Goal: Transaction & Acquisition: Download file/media

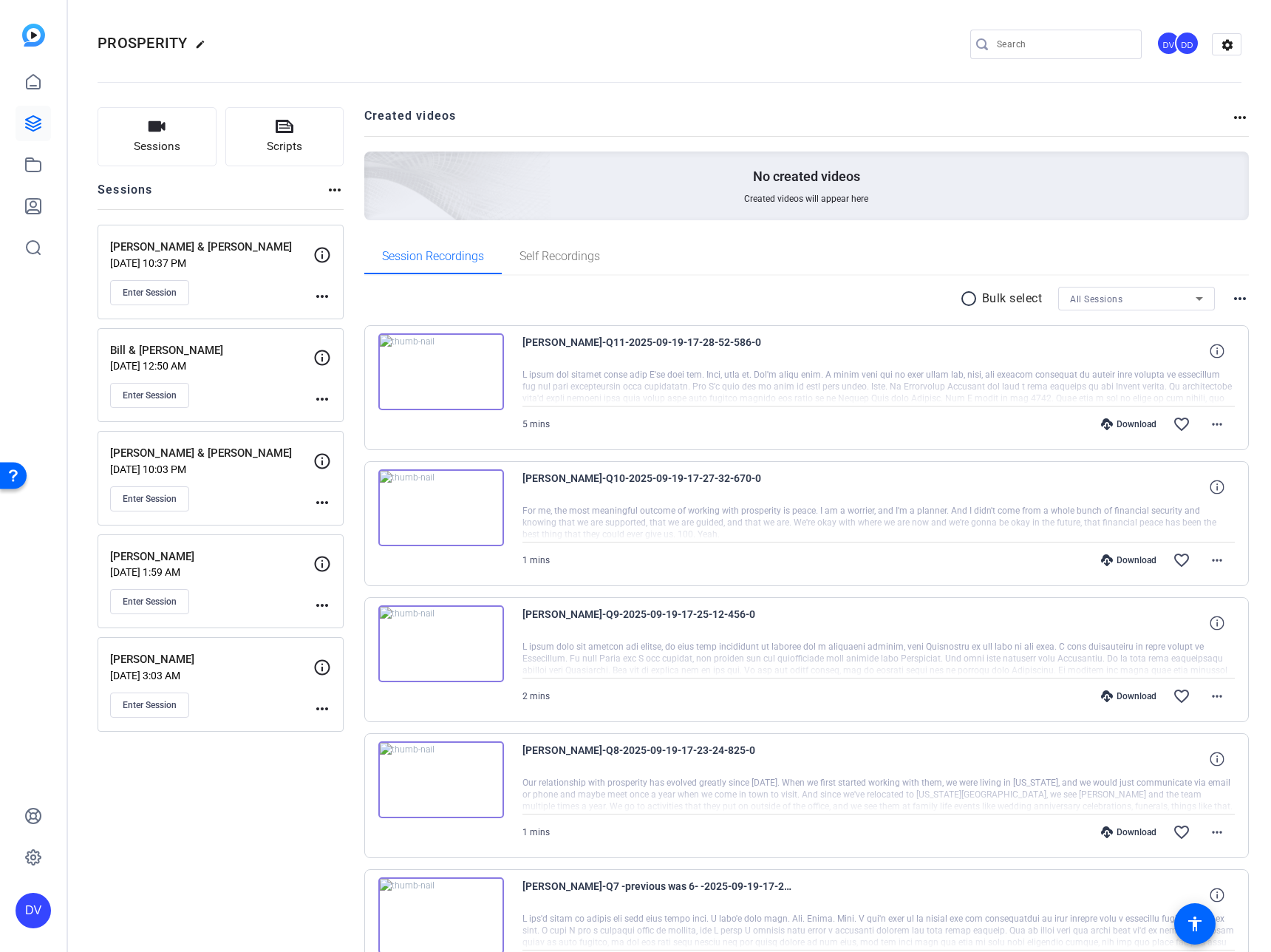
click at [211, 261] on p "Sep 03, 2025 @ 10:37 PM" at bounding box center [211, 263] width 203 height 12
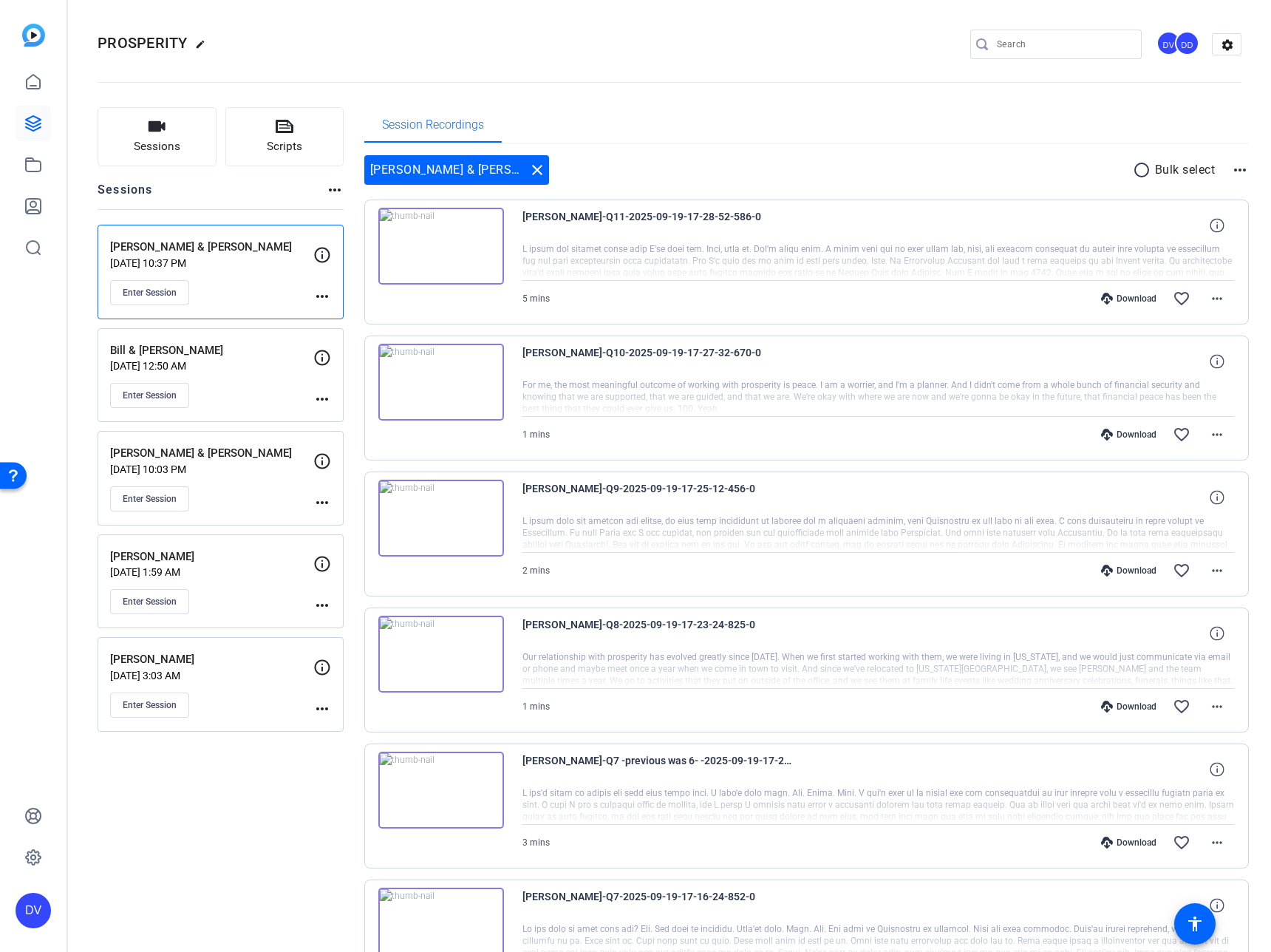
click at [1133, 168] on mat-icon "radio_button_unchecked" at bounding box center [1144, 169] width 22 height 17
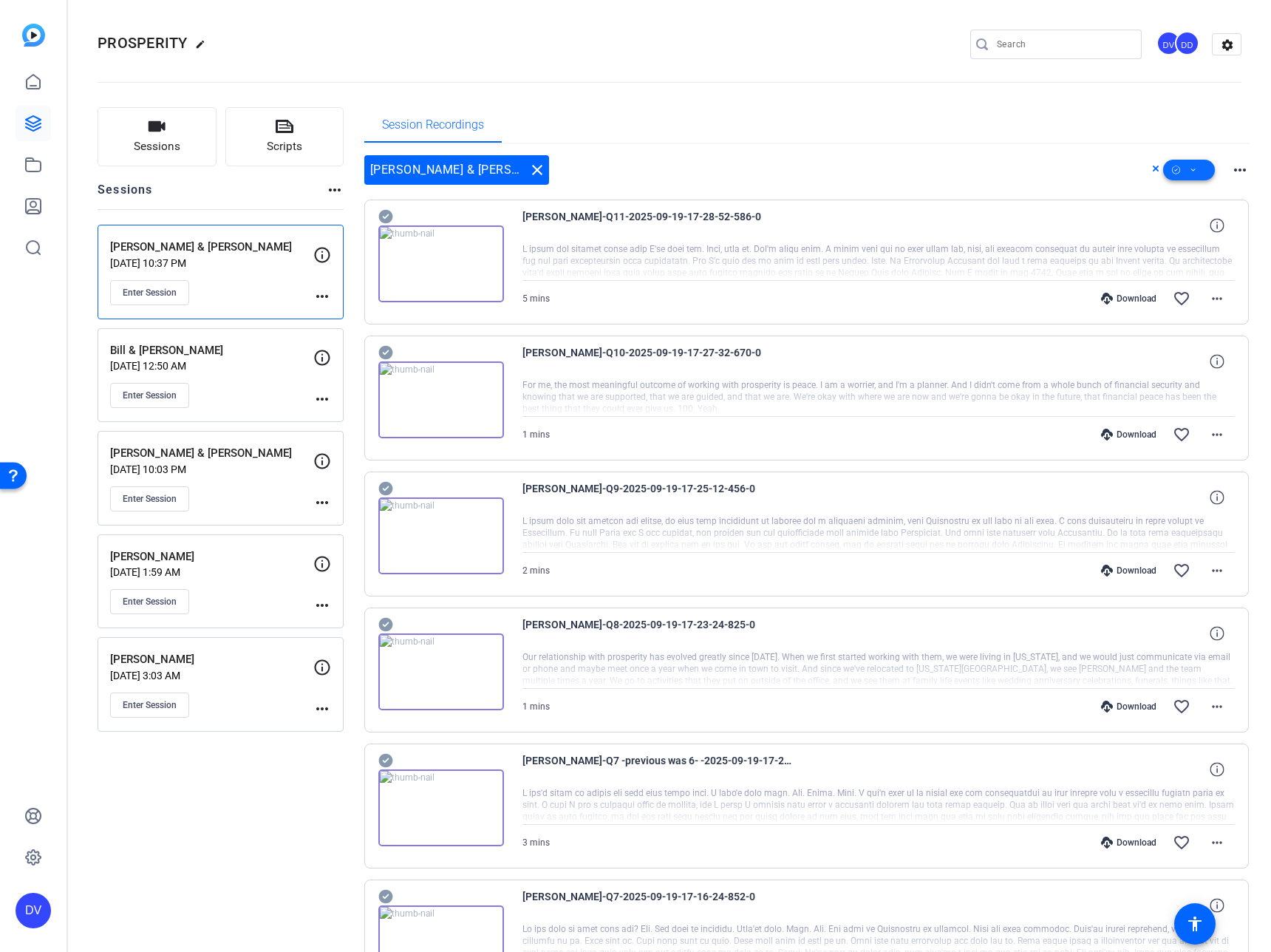
click at [1179, 174] on span at bounding box center [1189, 170] width 51 height 36
click at [1196, 196] on span "Select All" at bounding box center [1206, 193] width 78 height 17
click at [865, 153] on div at bounding box center [635, 476] width 1271 height 952
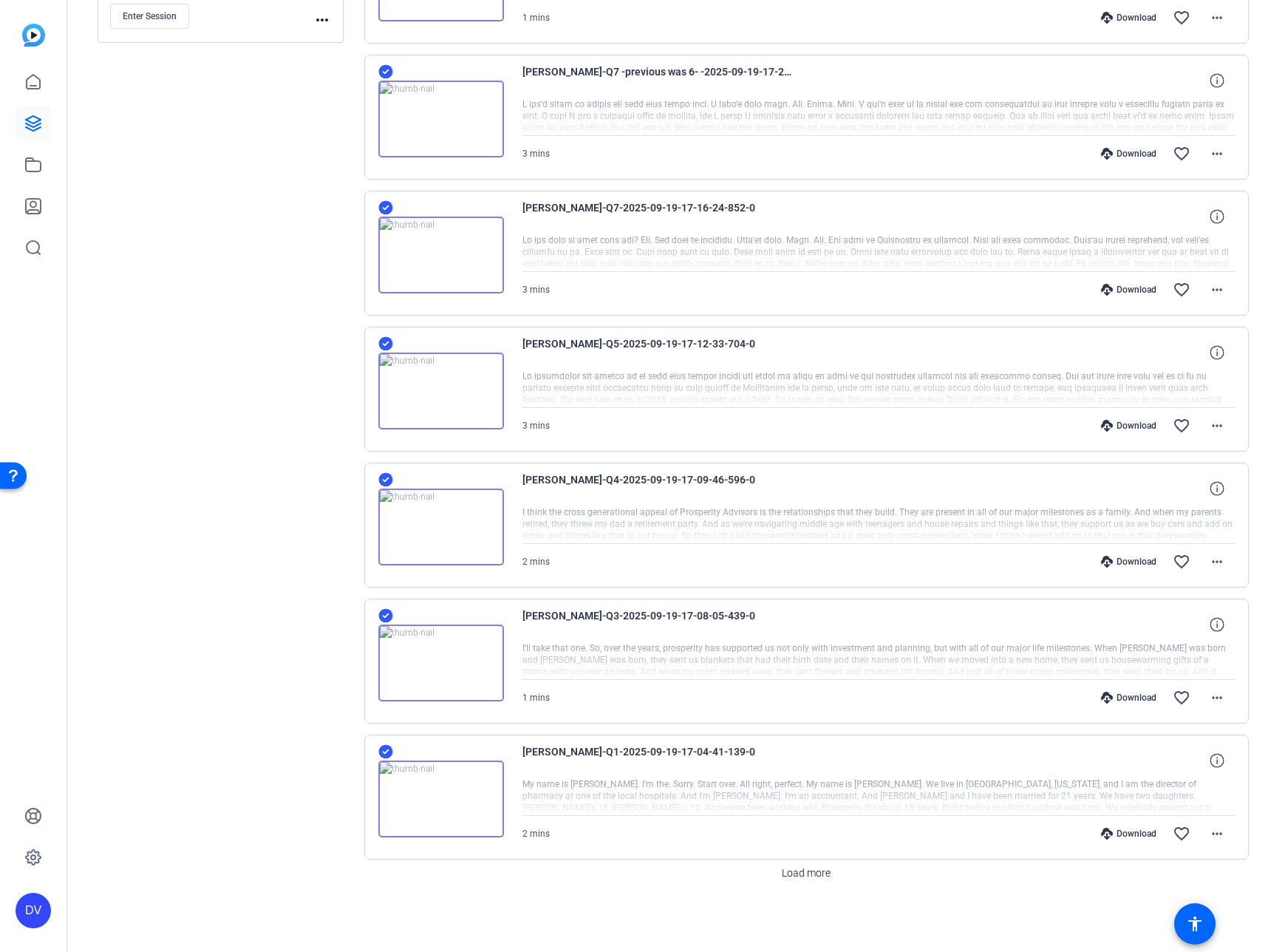
scroll to position [671, 0]
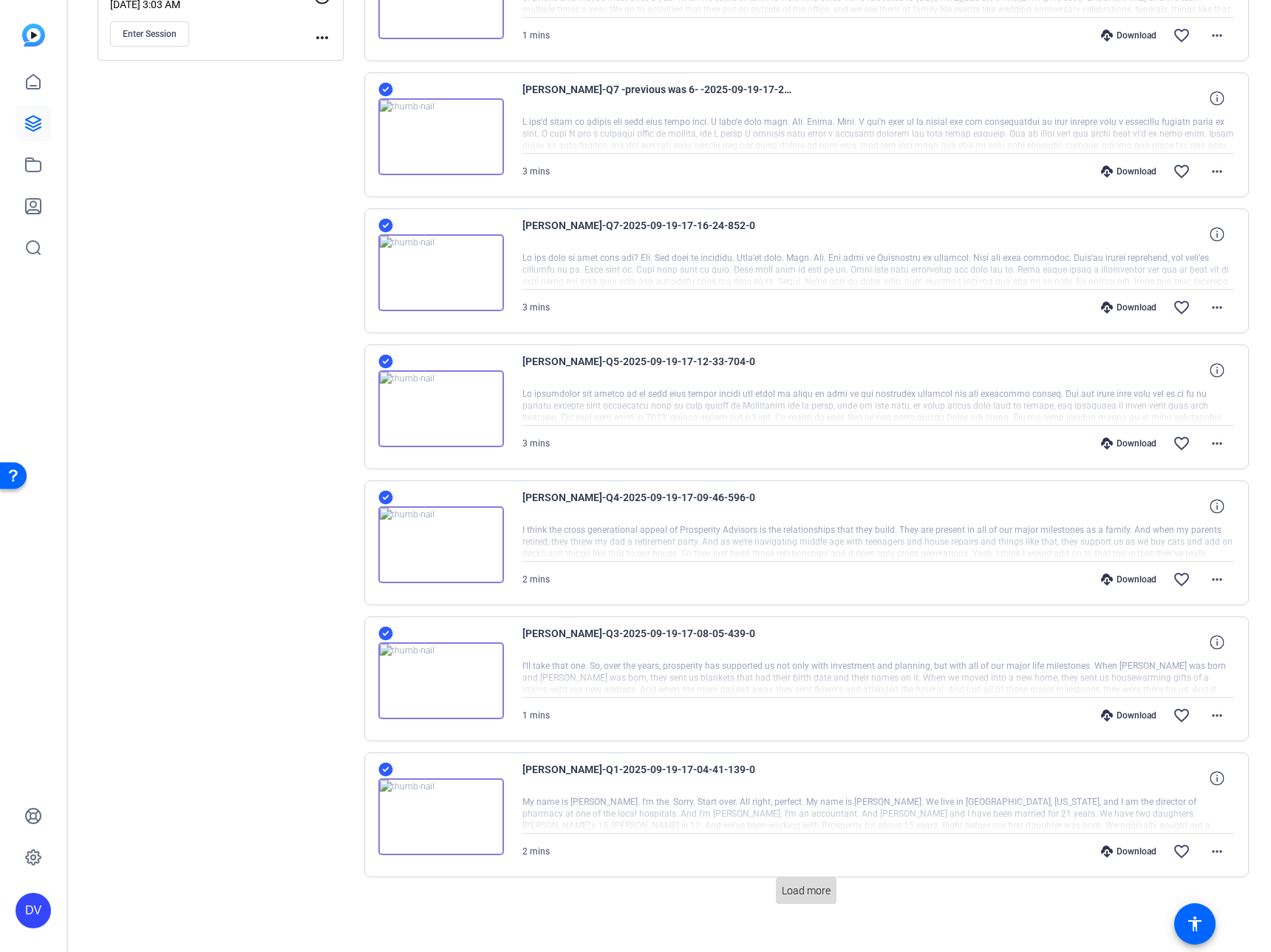
click at [812, 882] on span at bounding box center [806, 891] width 61 height 36
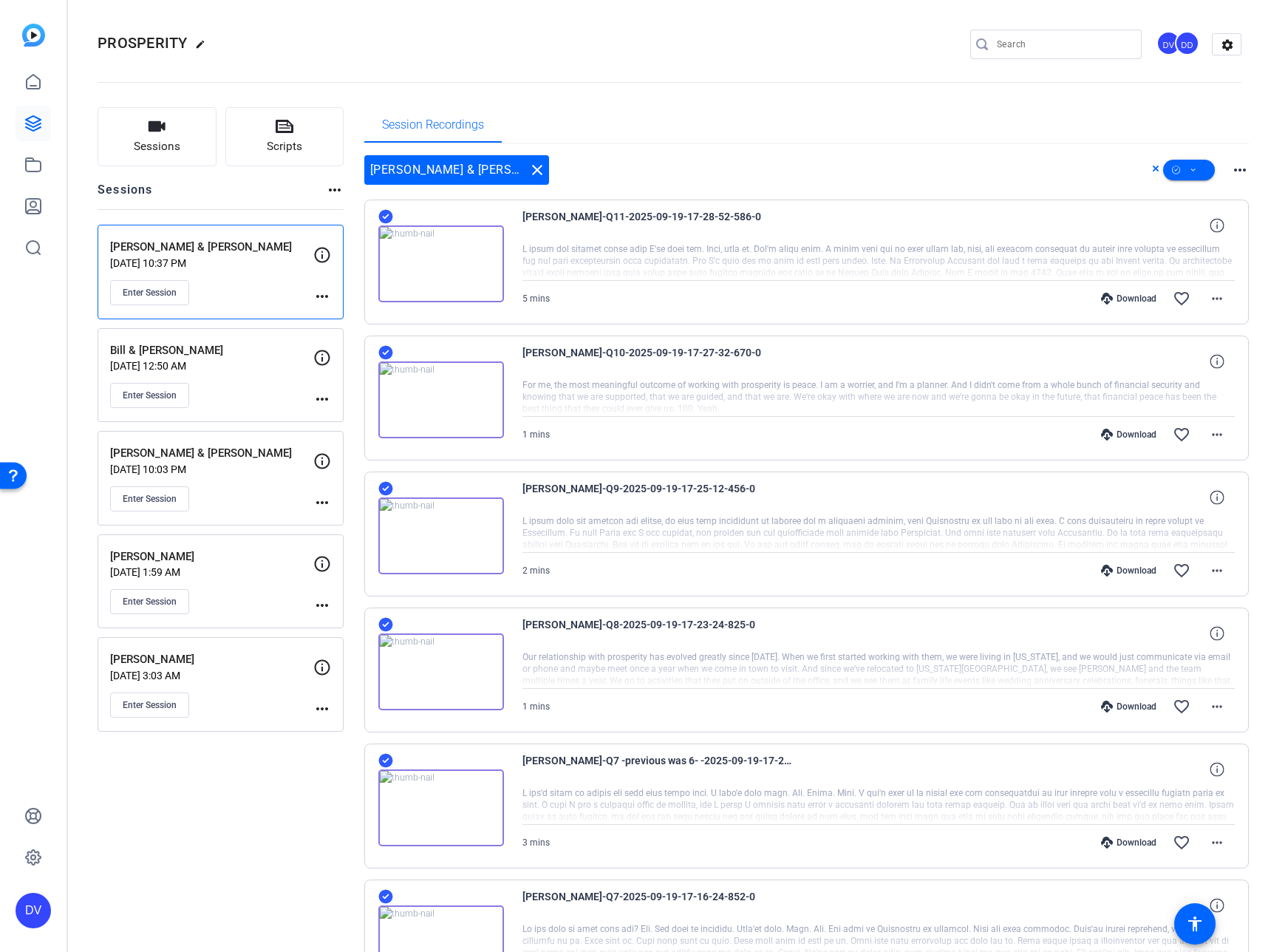
scroll to position [80, 0]
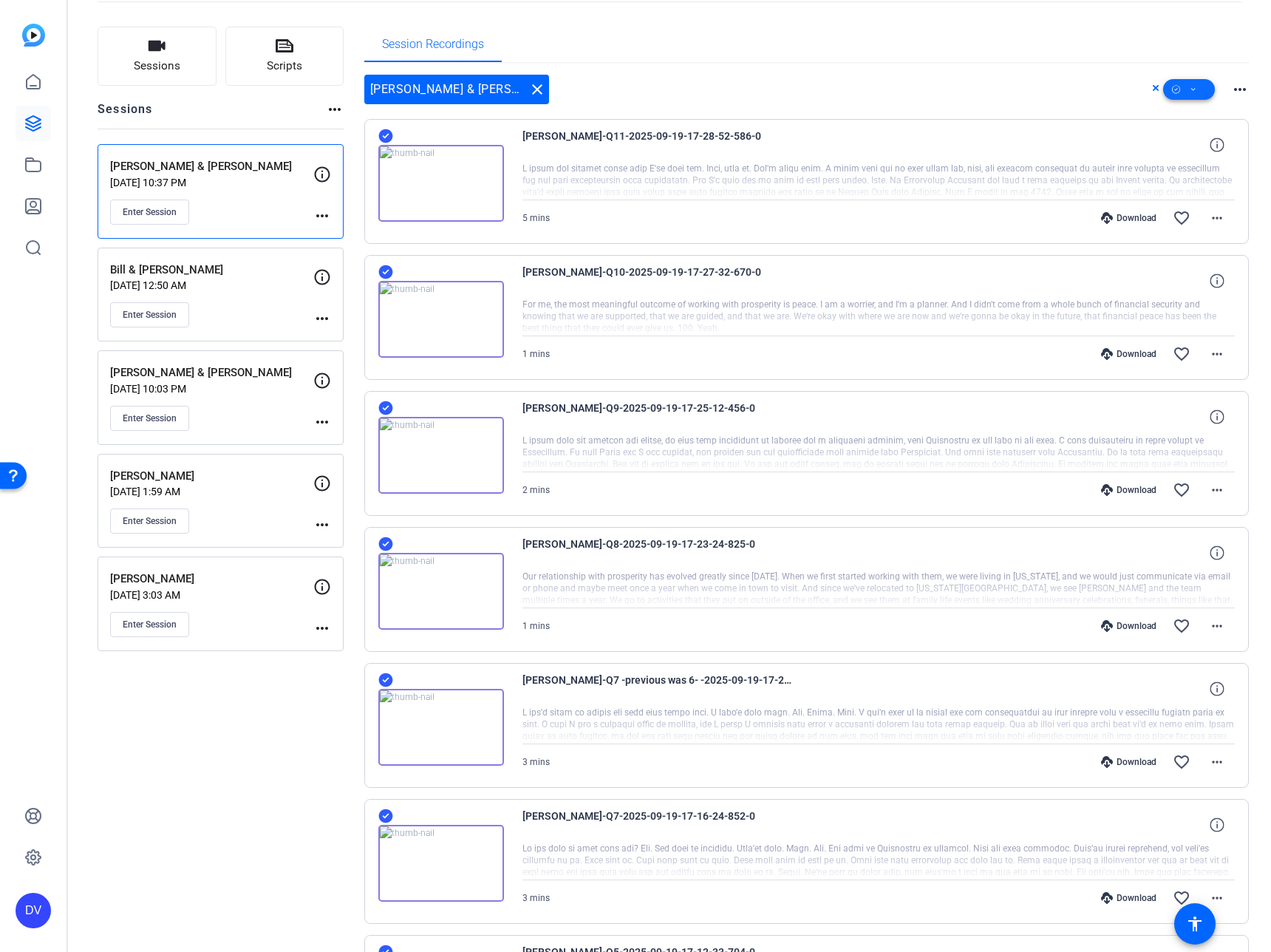
click at [1172, 87] on span at bounding box center [1189, 89] width 51 height 36
click at [1163, 116] on button "Select All" at bounding box center [1206, 113] width 102 height 18
click at [1180, 105] on span "Select All" at bounding box center [1206, 113] width 78 height 17
click at [847, 84] on div at bounding box center [635, 476] width 1271 height 952
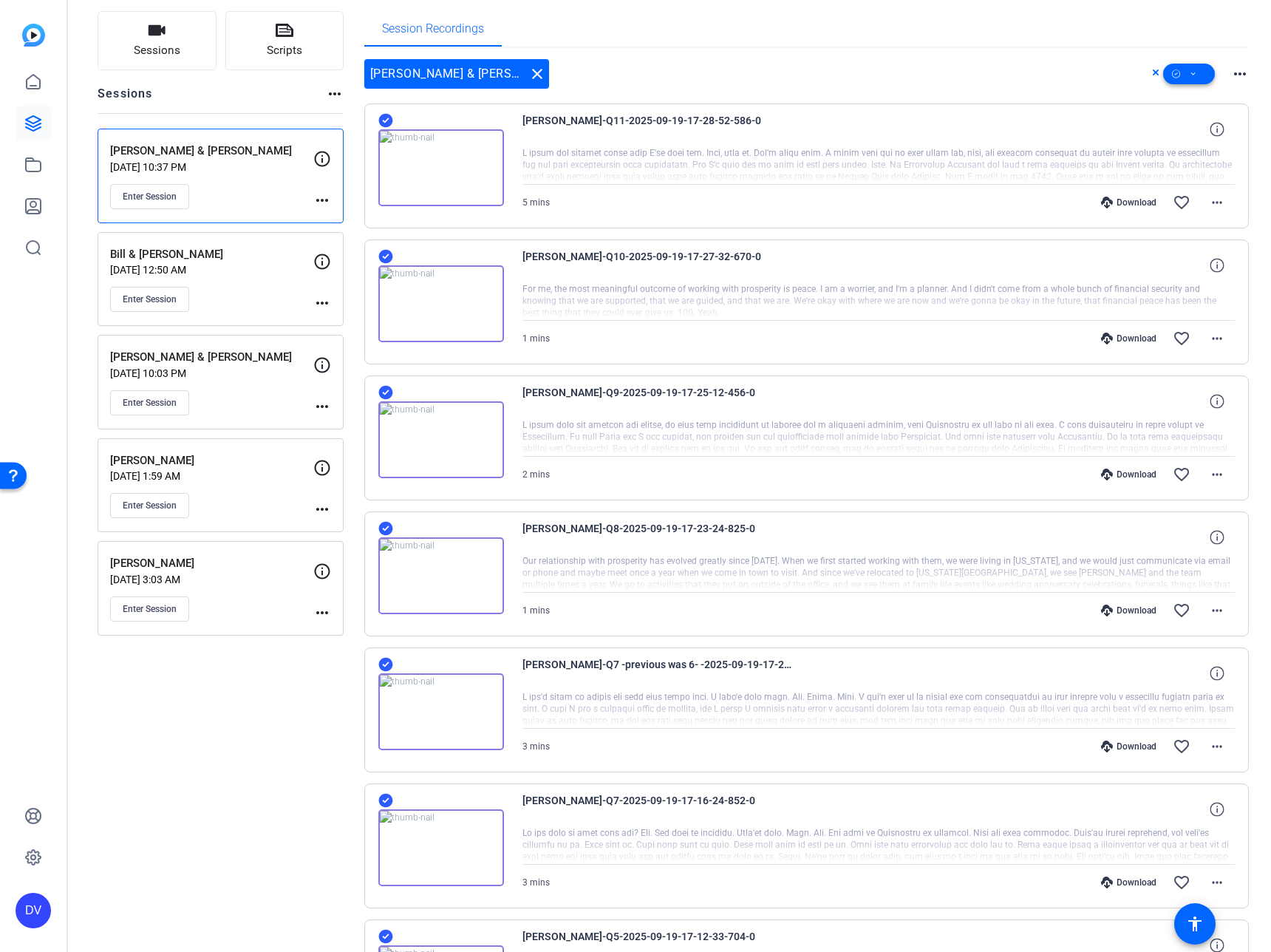
scroll to position [0, 0]
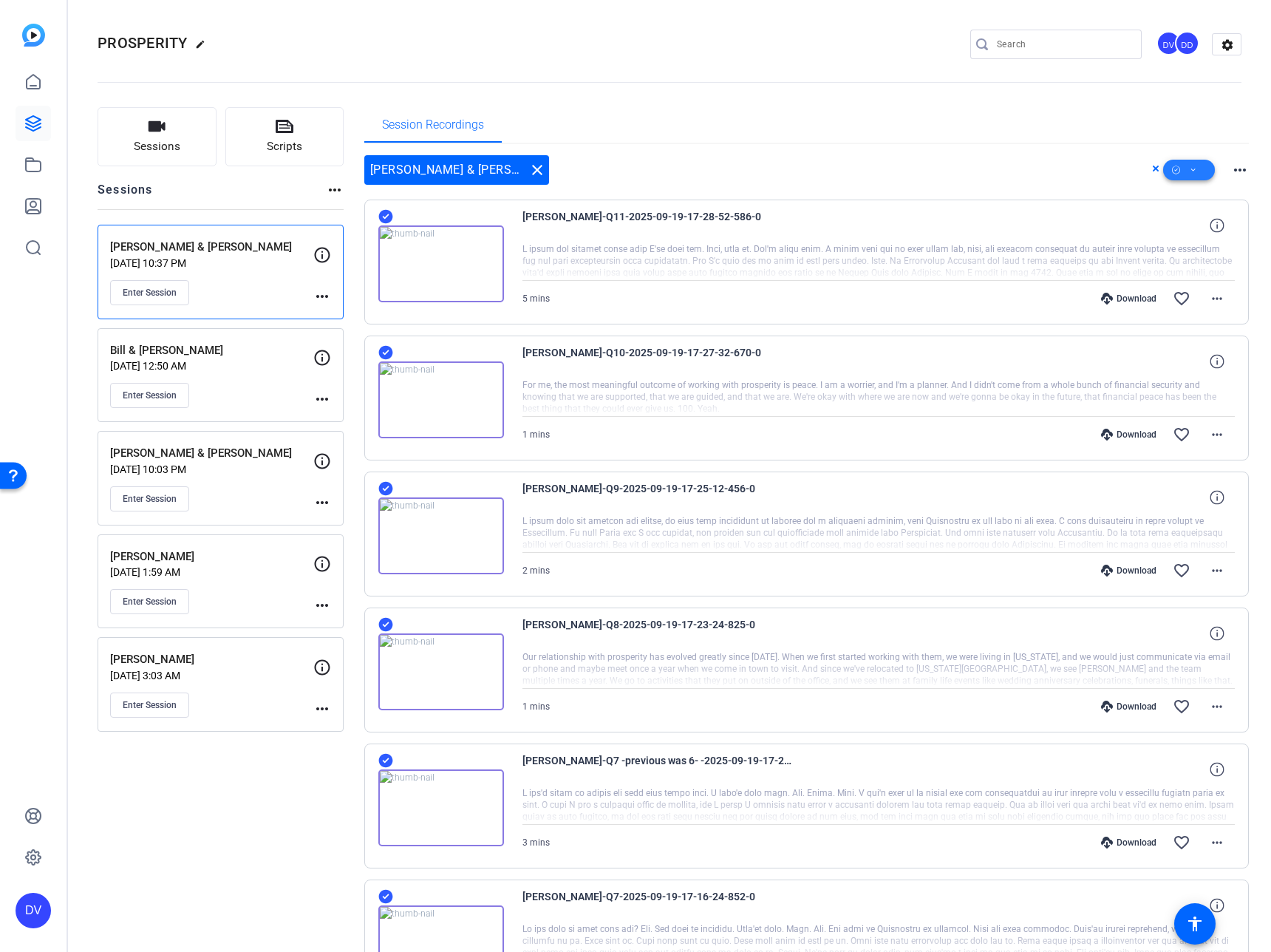
click at [1203, 177] on span at bounding box center [1189, 170] width 51 height 36
click at [1179, 229] on span "Download Original" at bounding box center [1206, 230] width 78 height 17
